Goal: Task Accomplishment & Management: Use online tool/utility

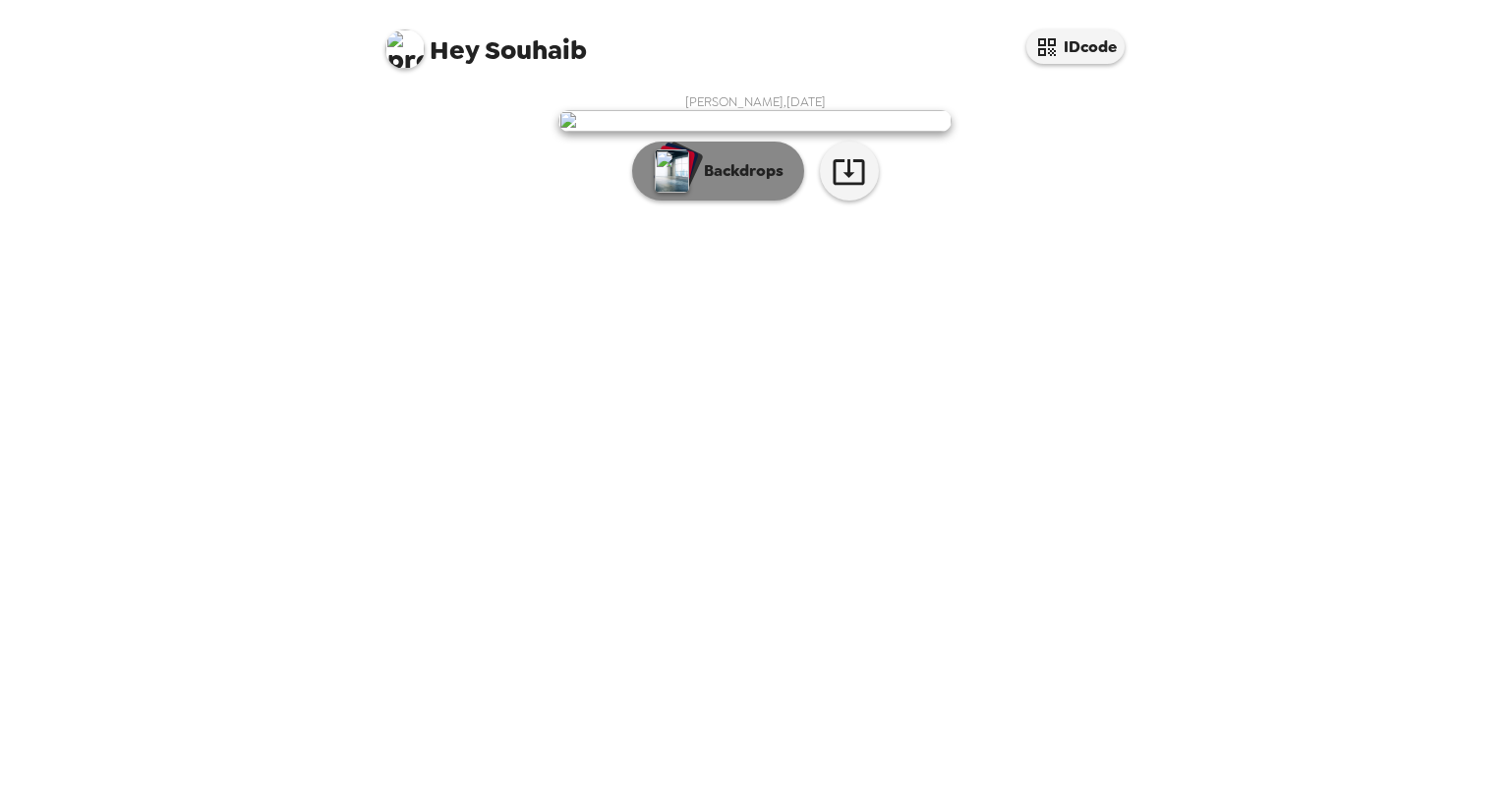
click at [731, 183] on p "Backdrops" at bounding box center [739, 171] width 89 height 24
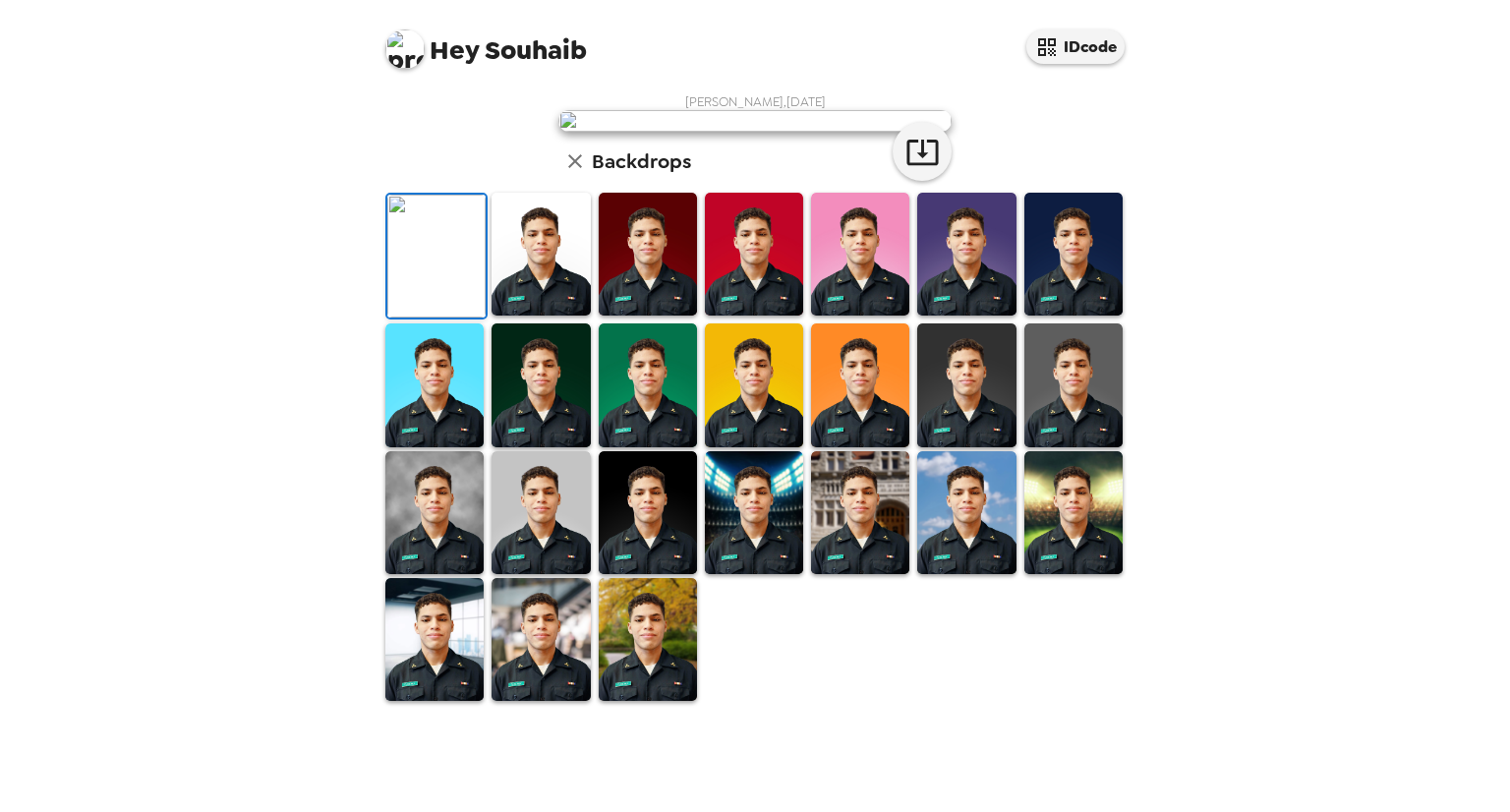
scroll to position [380, 0]
click at [519, 701] on img at bounding box center [540, 640] width 98 height 123
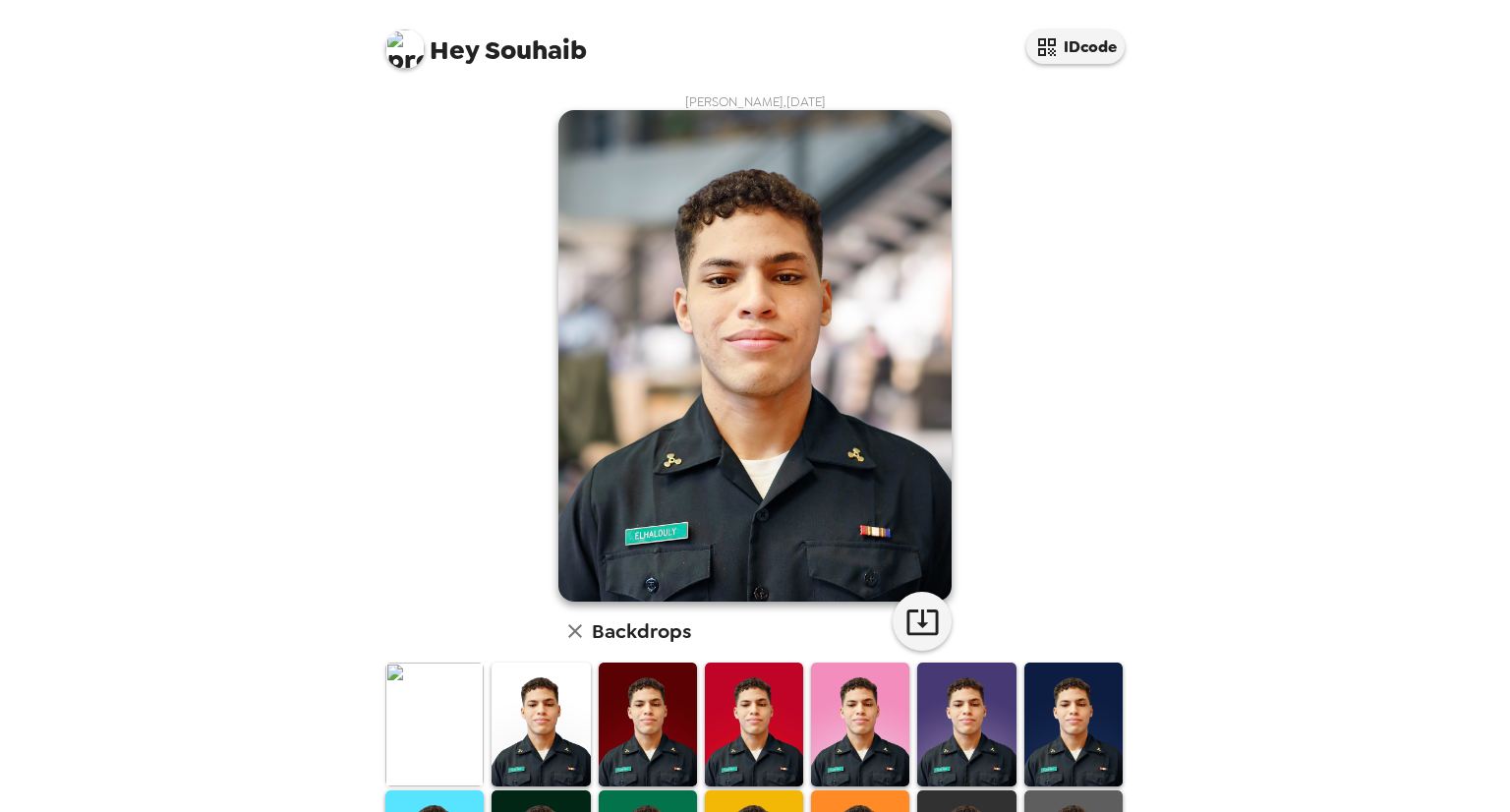
scroll to position [379, 0]
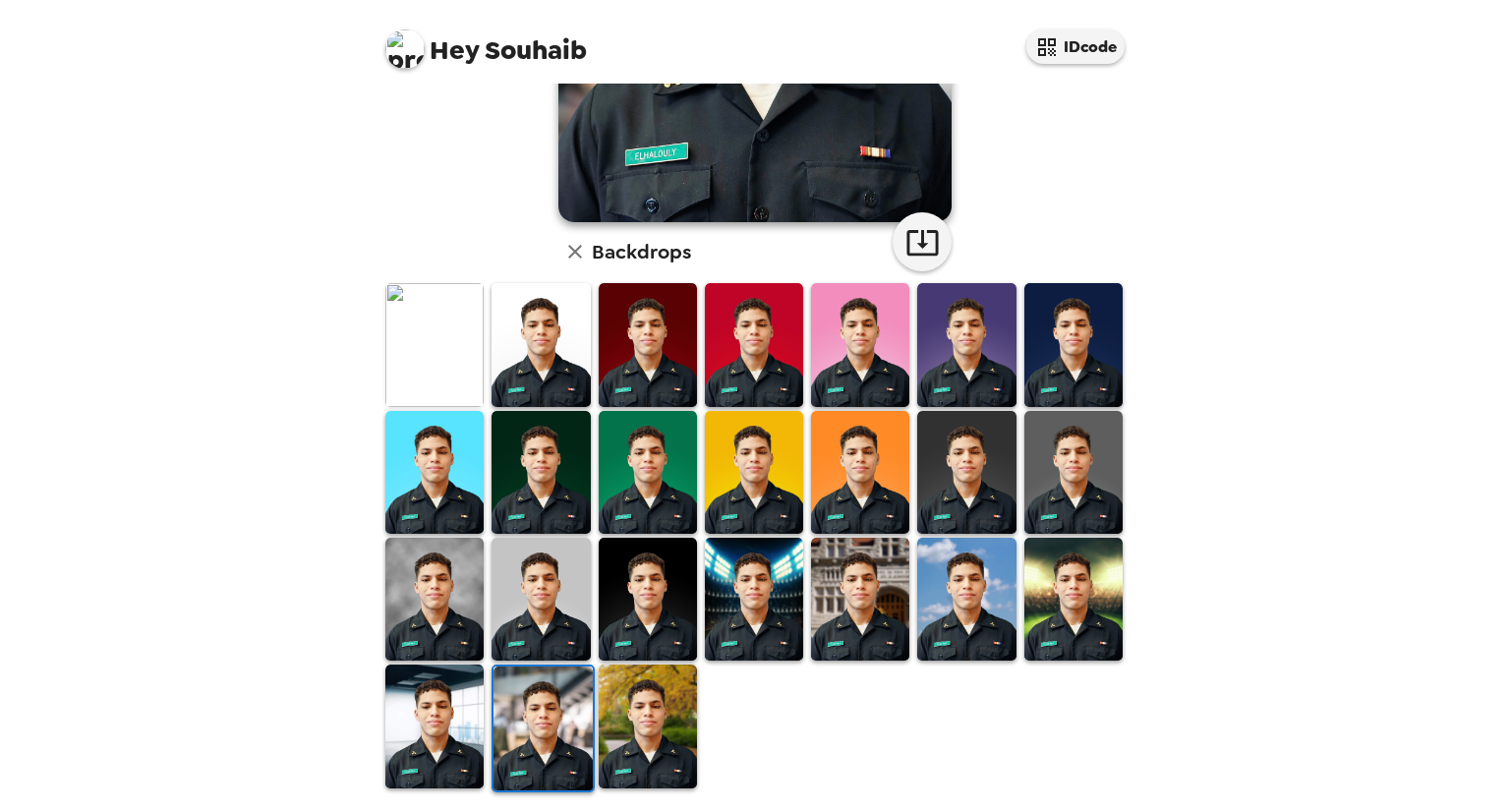
click at [470, 756] on img at bounding box center [434, 726] width 98 height 123
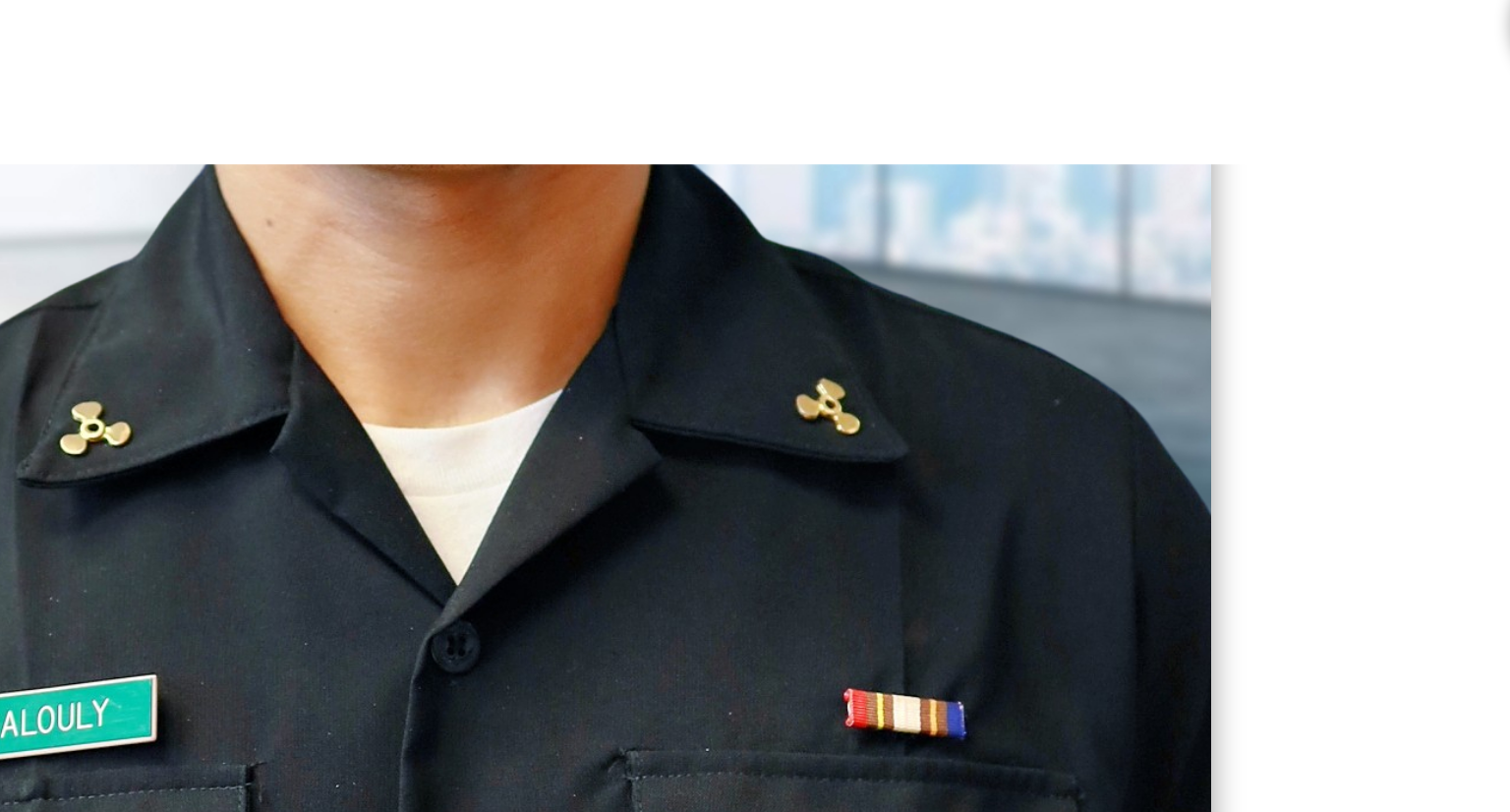
scroll to position [312, 0]
